Goal: Navigation & Orientation: Go to known website

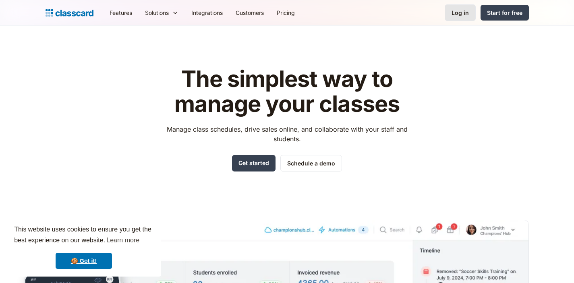
click at [459, 13] on div "Log in" at bounding box center [459, 12] width 17 height 8
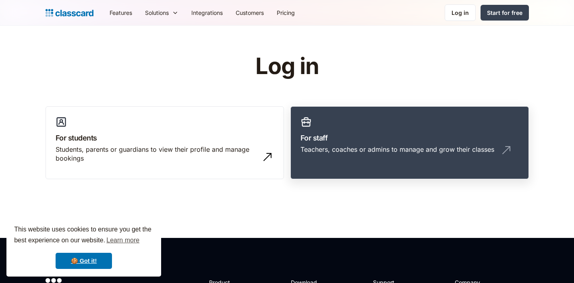
click at [380, 153] on div "Teachers, coaches or admins to manage and grow their classes" at bounding box center [397, 149] width 194 height 9
